Goal: Browse casually: Explore the website without a specific task or goal

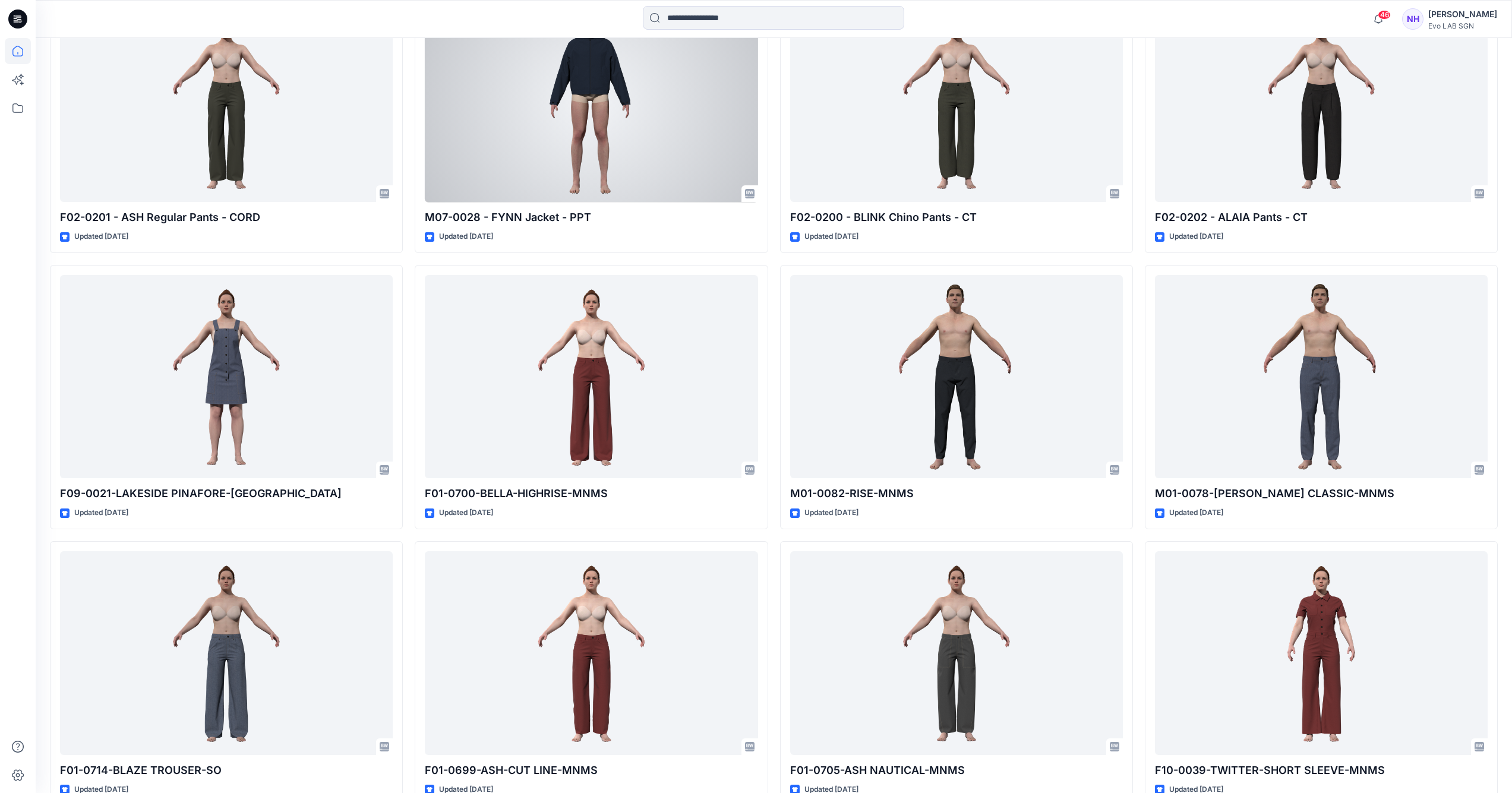
scroll to position [208, 0]
